Goal: Task Accomplishment & Management: Use online tool/utility

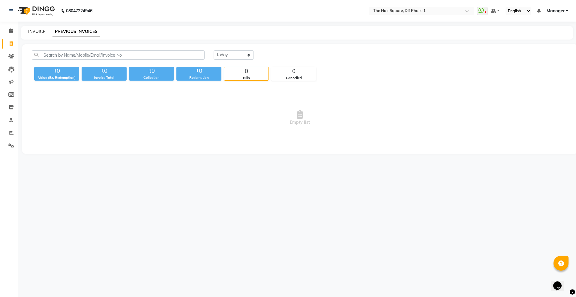
click at [30, 33] on link "INVOICE" at bounding box center [36, 31] width 17 height 5
select select "service"
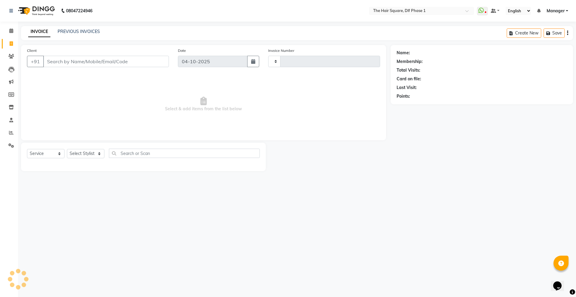
type input "2355"
select select "5766"
